Goal: Information Seeking & Learning: Learn about a topic

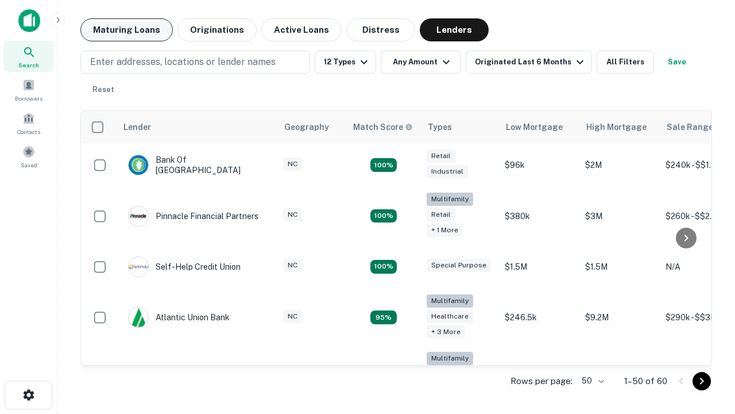
click at [126, 30] on button "Maturing Loans" at bounding box center [126, 29] width 92 height 23
